Goal: Task Accomplishment & Management: Manage account settings

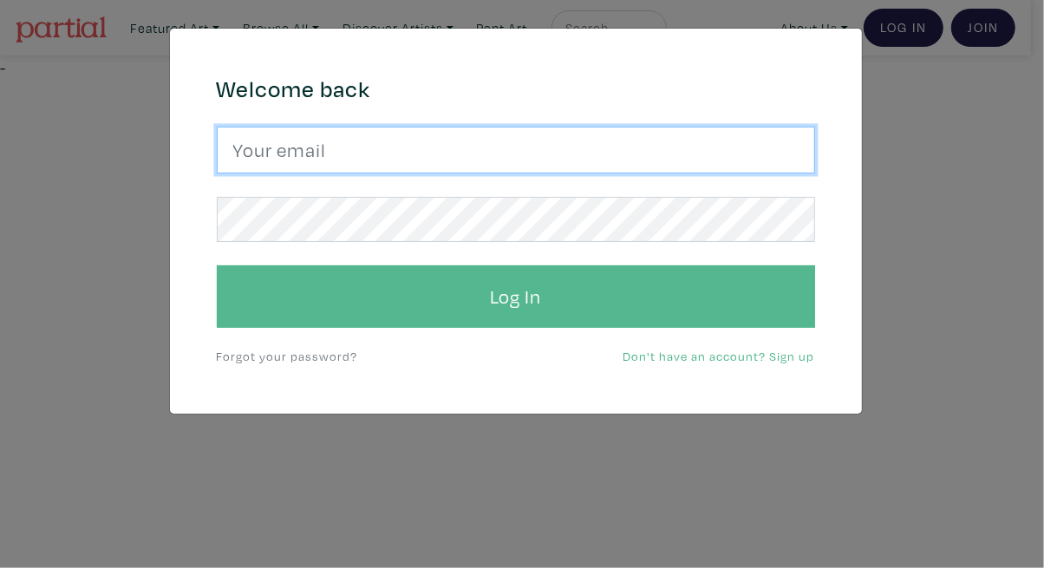
type input "tylerburey1@gmail.com"
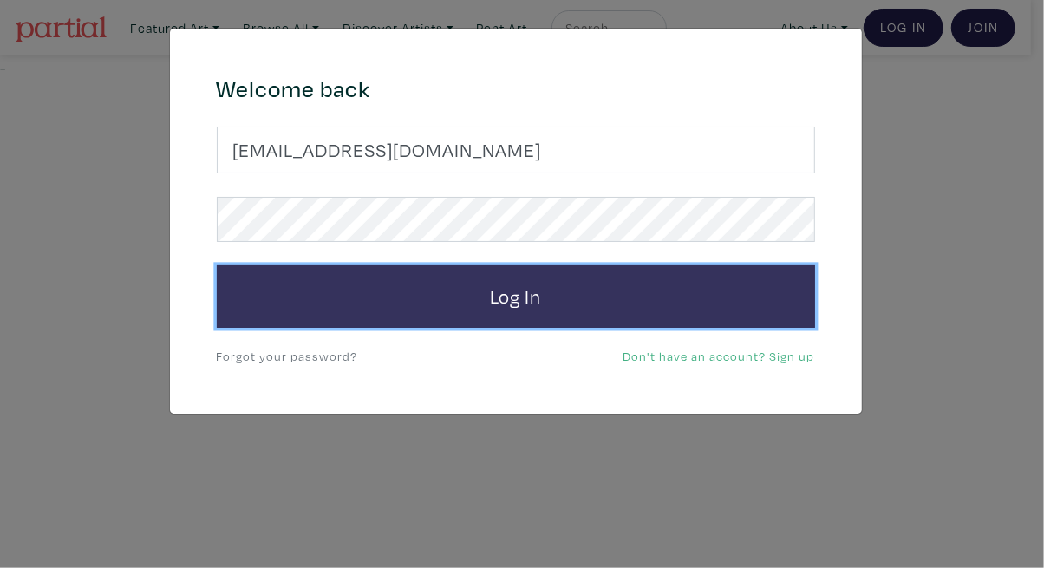
click at [531, 302] on button "Log In" at bounding box center [516, 296] width 598 height 62
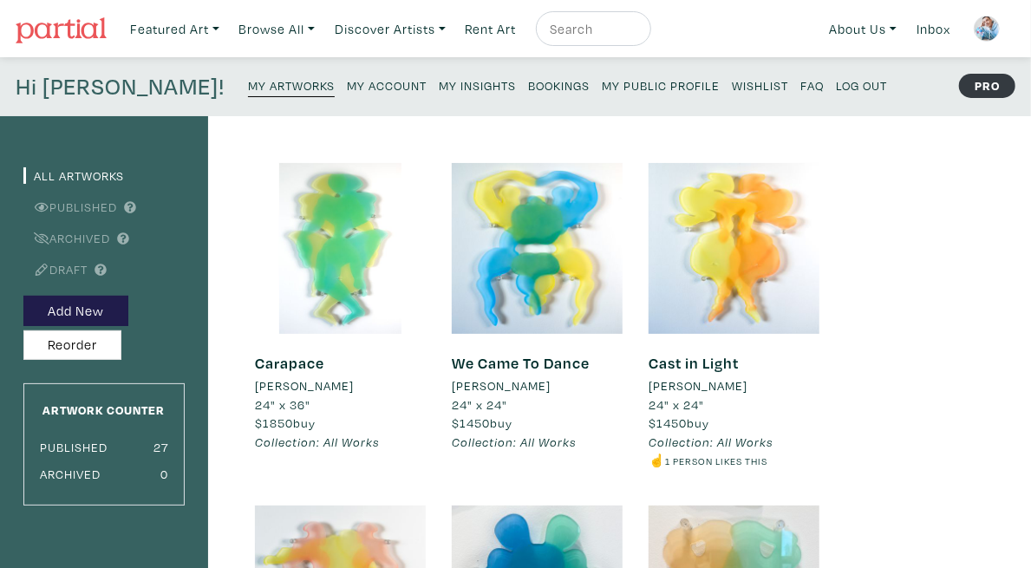
click at [439, 86] on small "My Insights" at bounding box center [477, 85] width 77 height 16
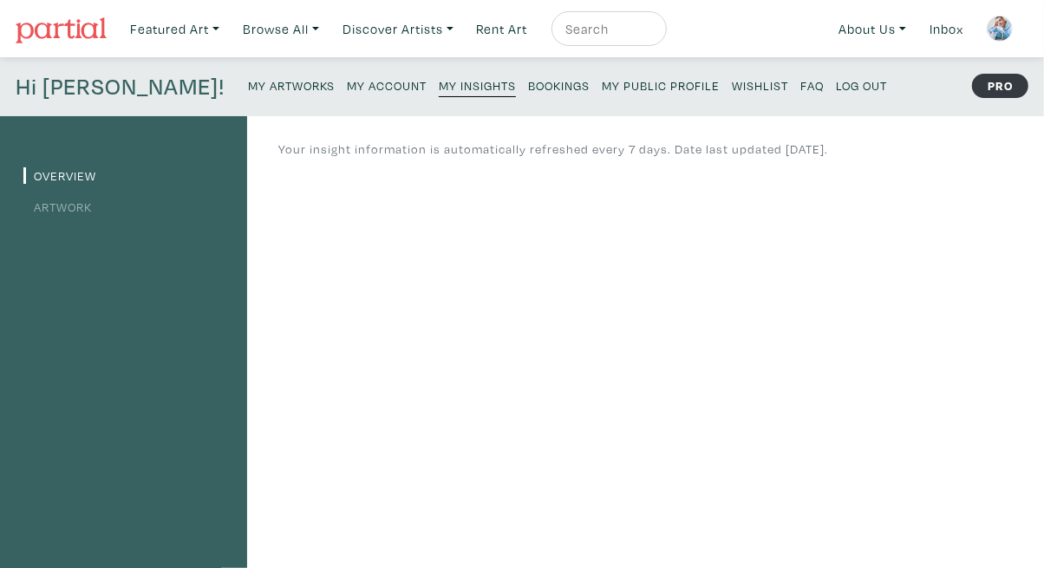
click at [68, 208] on link "Artwork" at bounding box center [57, 207] width 68 height 16
click at [248, 93] on link "My Artworks" at bounding box center [291, 84] width 87 height 23
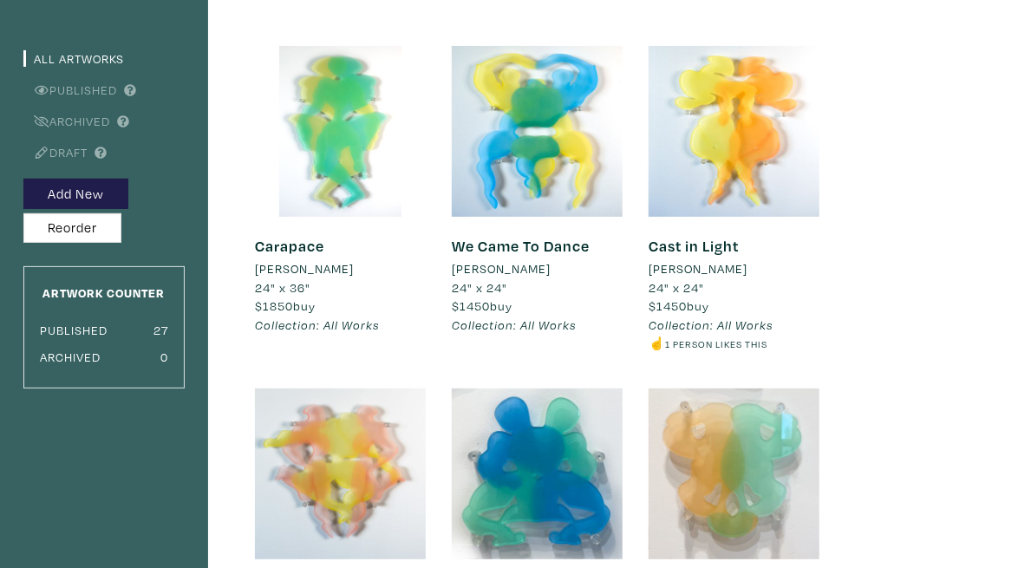
scroll to position [69, 0]
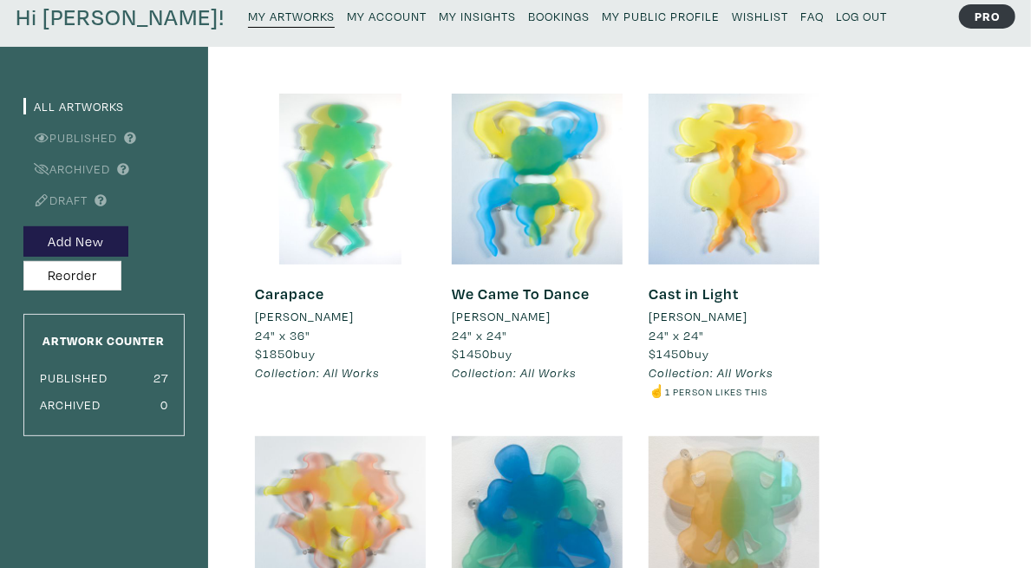
click at [739, 303] on link "Cast in Light" at bounding box center [694, 294] width 90 height 20
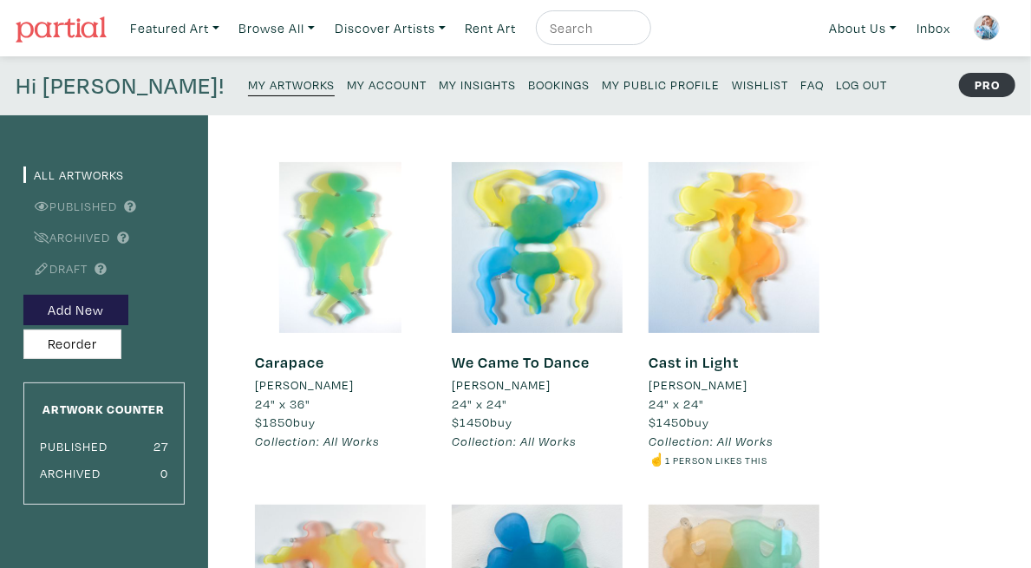
scroll to position [0, 0]
click at [90, 31] on img at bounding box center [61, 30] width 91 height 26
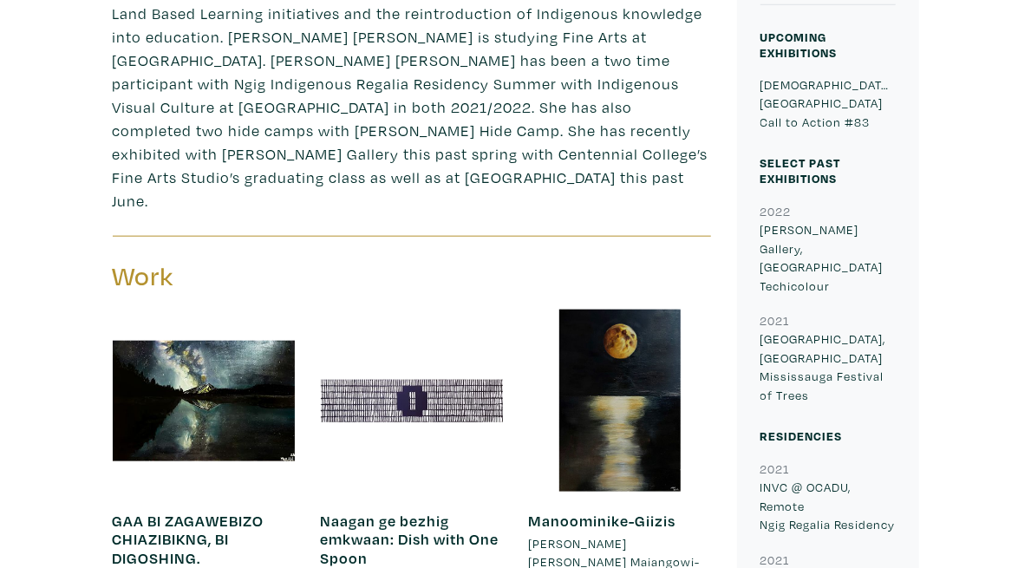
scroll to position [761, 0]
